Goal: Information Seeking & Learning: Learn about a topic

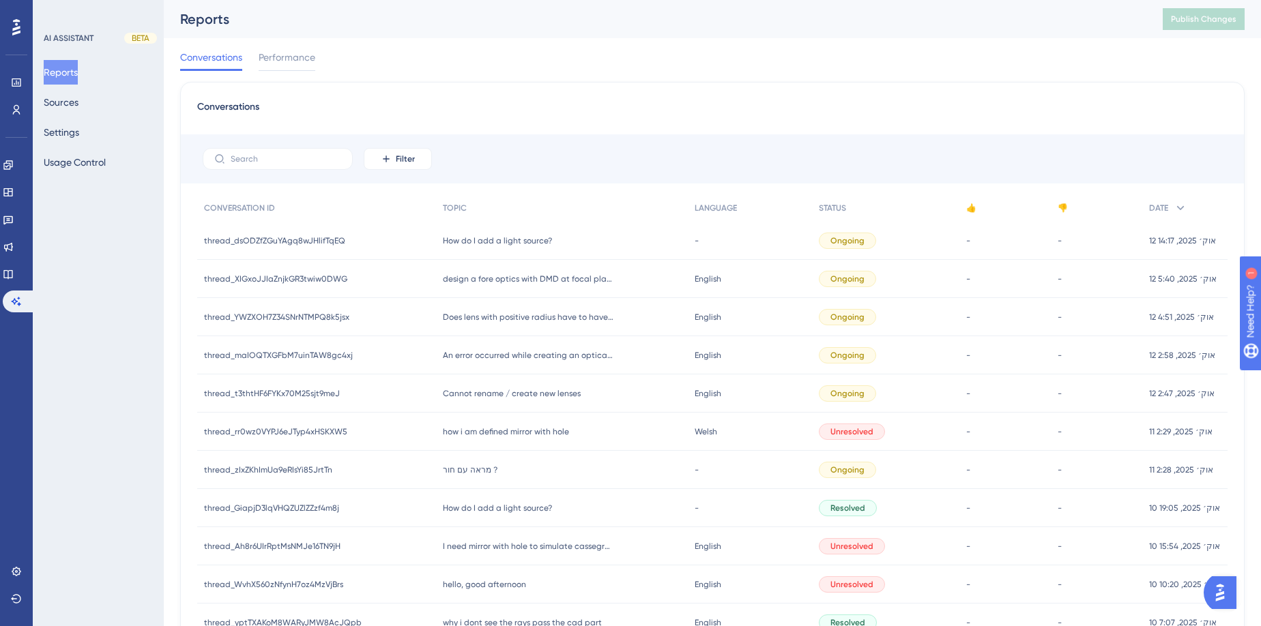
click at [505, 282] on span "design a fore optics with DMD at focal plane" at bounding box center [528, 279] width 171 height 11
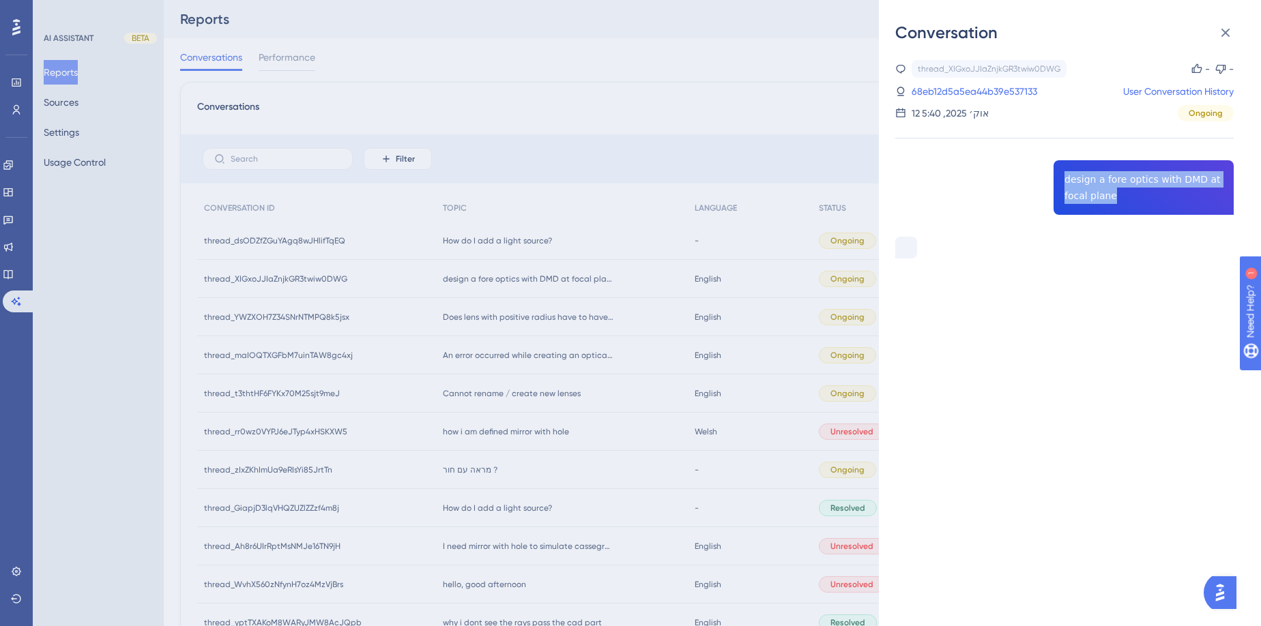
drag, startPoint x: 1110, startPoint y: 194, endPoint x: 1060, endPoint y: 183, distance: 51.1
click at [1060, 183] on div "thread_XIGxoJJIaZnjkGR3twiw0DWG Copy - - 68eb12d5a5ea44b39e537133 User Conversa…" at bounding box center [1064, 194] width 338 height 268
click at [1097, 201] on div "thread_XIGxoJJIaZnjkGR3twiw0DWG Copy - - 68eb12d5a5ea44b39e537133 User Conversa…" at bounding box center [1064, 194] width 338 height 268
click at [1096, 201] on div "thread_XIGxoJJIaZnjkGR3twiw0DWG Copy - - 68eb12d5a5ea44b39e537133 User Conversa…" at bounding box center [1064, 194] width 338 height 268
click at [1094, 201] on div "thread_XIGxoJJIaZnjkGR3twiw0DWG Copy - - 68eb12d5a5ea44b39e537133 User Conversa…" at bounding box center [1064, 194] width 338 height 268
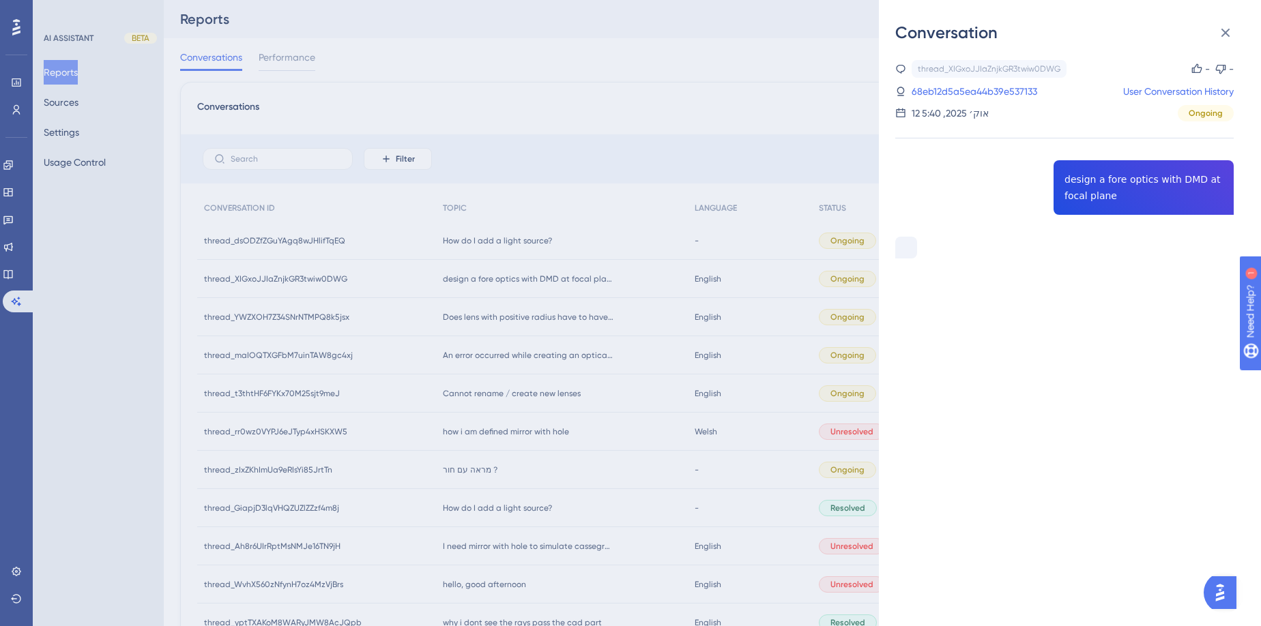
click at [1112, 196] on div "thread_XIGxoJJIaZnjkGR3twiw0DWG Copy - - 68eb12d5a5ea44b39e537133 User Conversa…" at bounding box center [1064, 194] width 338 height 268
drag, startPoint x: 1059, startPoint y: 170, endPoint x: 1115, endPoint y: 204, distance: 65.5
click at [1115, 204] on div "thread_XIGxoJJIaZnjkGR3twiw0DWG Copy - - 68eb12d5a5ea44b39e537133 User Conversa…" at bounding box center [1064, 194] width 338 height 268
copy span "design a fore optics with DMD at focal plane"
drag, startPoint x: 1011, startPoint y: 87, endPoint x: 1022, endPoint y: 109, distance: 24.4
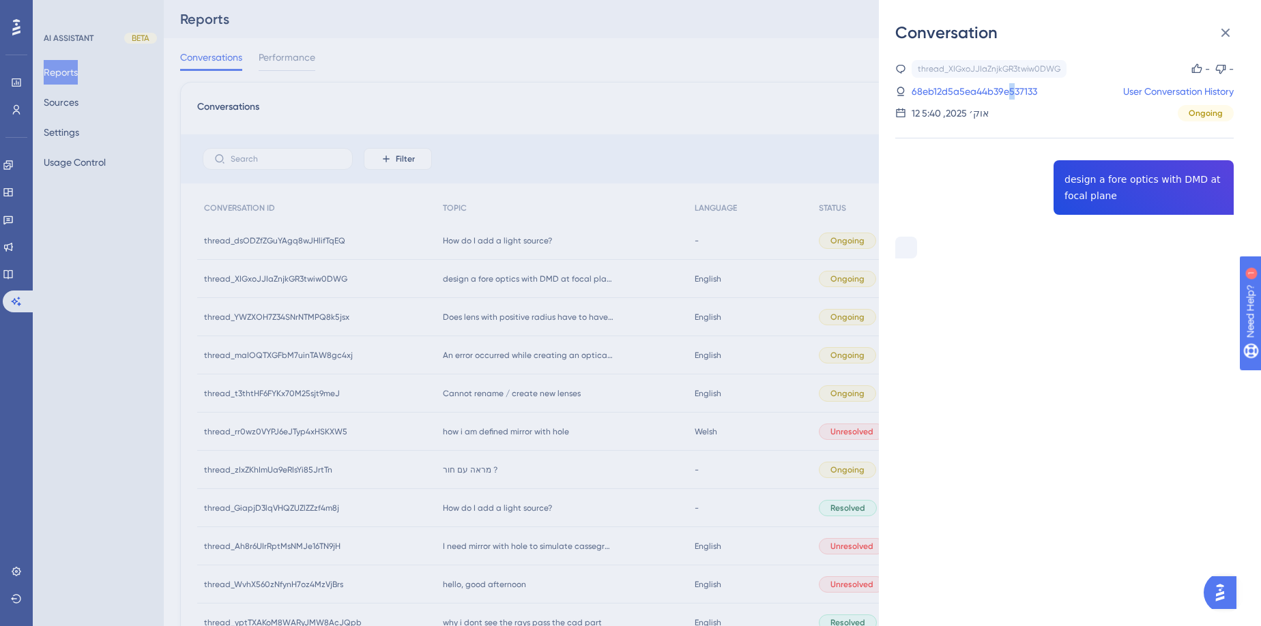
click at [1010, 87] on link "68eb12d5a5ea44b39e537133" at bounding box center [975, 91] width 126 height 16
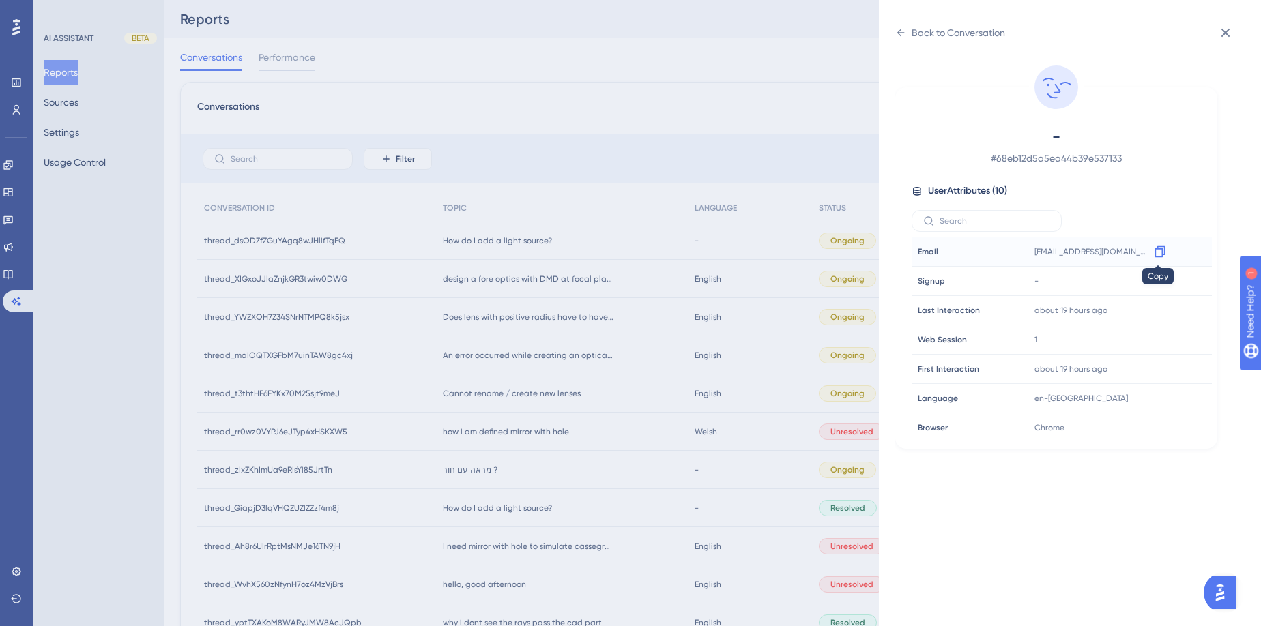
click at [1155, 251] on icon at bounding box center [1160, 252] width 14 height 14
click at [1156, 253] on icon at bounding box center [1160, 252] width 14 height 14
